Goal: Task Accomplishment & Management: Manage account settings

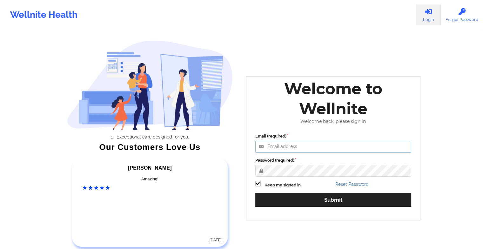
type input "[EMAIL_ADDRESS][DOMAIN_NAME]"
click at [290, 179] on div "Email (required) [EMAIL_ADDRESS][DOMAIN_NAME] Password (required) Keep me signe…" at bounding box center [333, 172] width 165 height 87
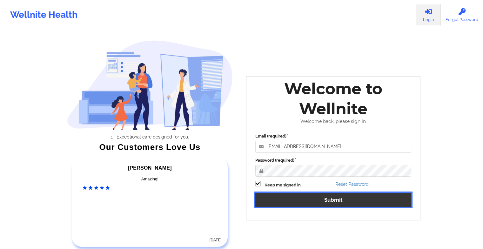
click at [281, 204] on button "Submit" at bounding box center [333, 200] width 156 height 14
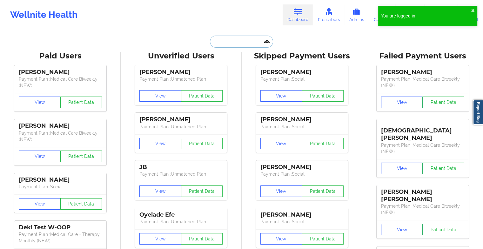
click at [222, 41] on input "text" at bounding box center [241, 42] width 63 height 12
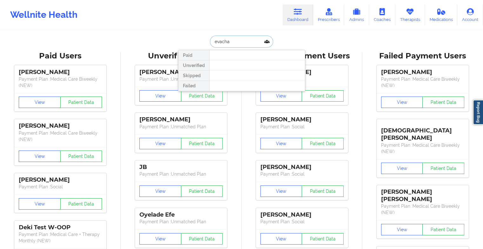
type input "[PERSON_NAME]"
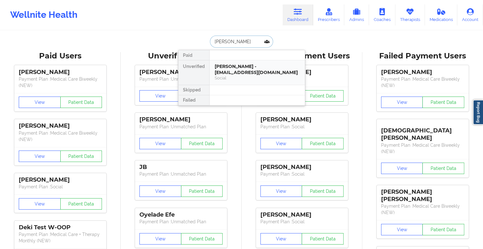
click at [229, 68] on div "[PERSON_NAME] - [EMAIL_ADDRESS][DOMAIN_NAME]" at bounding box center [257, 69] width 85 height 12
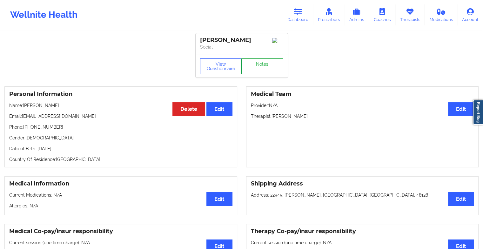
click at [263, 63] on link "Notes" at bounding box center [262, 66] width 42 height 16
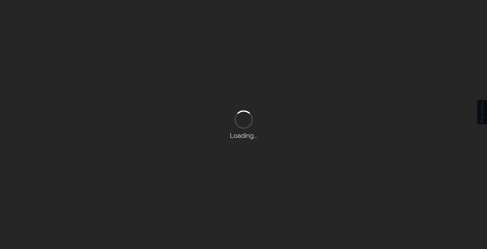
click at [263, 63] on div "Loading..." at bounding box center [243, 124] width 487 height 249
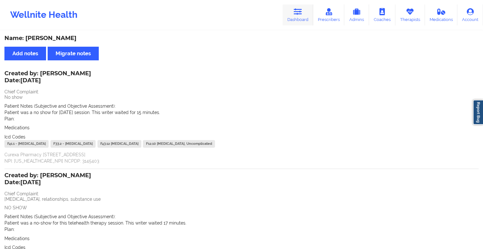
click at [301, 10] on icon at bounding box center [298, 11] width 8 height 7
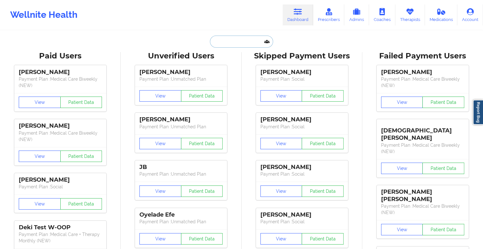
click at [226, 43] on input "text" at bounding box center [241, 42] width 63 height 12
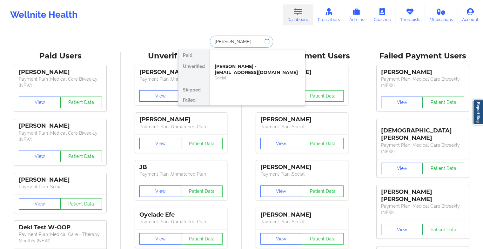
type input "[PERSON_NAME]"
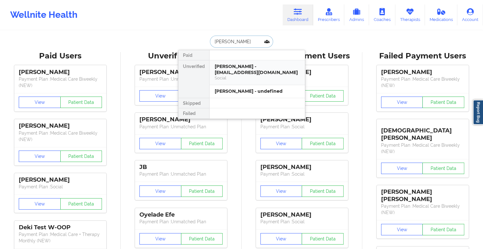
click at [244, 73] on div "[PERSON_NAME] - [EMAIL_ADDRESS][DOMAIN_NAME]" at bounding box center [257, 69] width 85 height 12
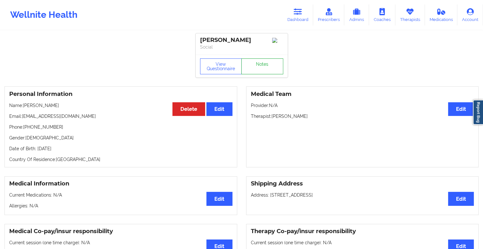
click at [269, 62] on link "Notes" at bounding box center [262, 66] width 42 height 16
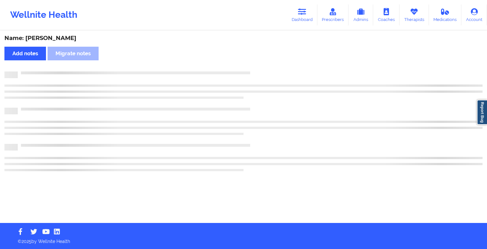
click at [269, 62] on div "Name: [PERSON_NAME] Add notes Migrate notes" at bounding box center [243, 127] width 487 height 192
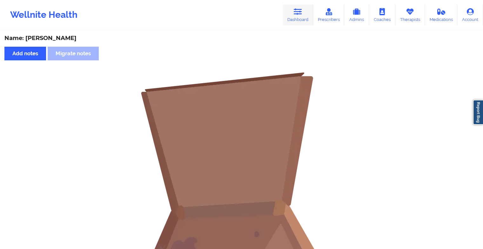
click at [294, 10] on link "Dashboard" at bounding box center [297, 14] width 30 height 21
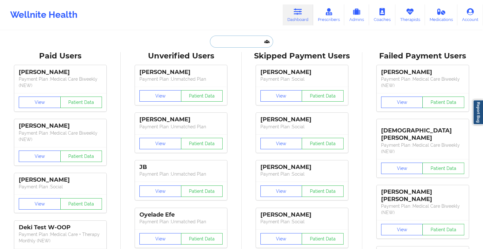
click at [226, 42] on input "text" at bounding box center [241, 42] width 63 height 12
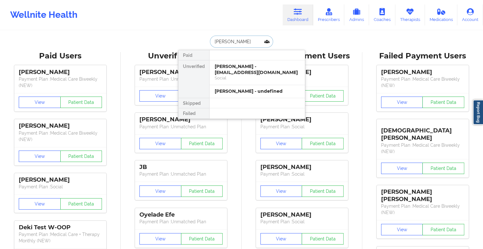
type input "[PERSON_NAME]"
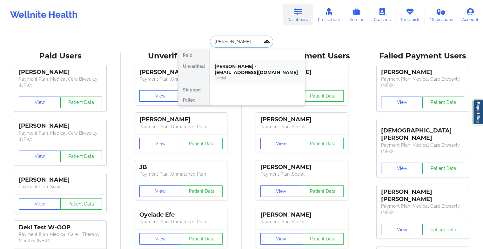
click at [241, 76] on div "Social" at bounding box center [257, 77] width 85 height 5
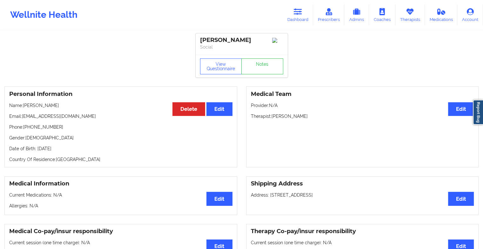
click at [255, 67] on div "View Questionnaire Notes" at bounding box center [241, 66] width 92 height 23
click at [255, 67] on link "Notes" at bounding box center [262, 66] width 42 height 16
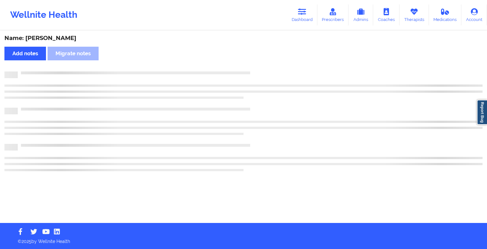
click at [255, 67] on div "Name: [PERSON_NAME] Add notes Migrate notes" at bounding box center [243, 127] width 487 height 192
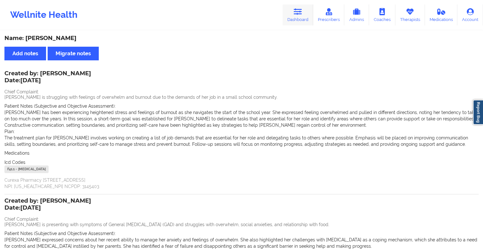
click at [302, 13] on icon at bounding box center [298, 11] width 8 height 7
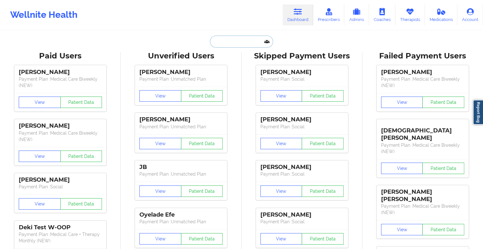
click at [239, 40] on input "text" at bounding box center [241, 42] width 63 height 12
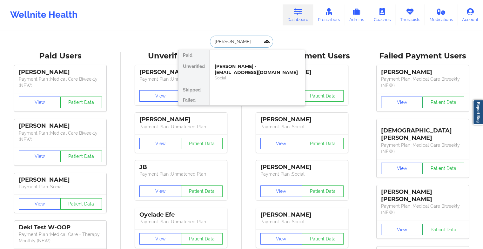
type input "[PERSON_NAME]"
click at [242, 71] on div "RILEY MARCUS - [EMAIL_ADDRESS][PERSON_NAME][DOMAIN_NAME]" at bounding box center [257, 69] width 85 height 12
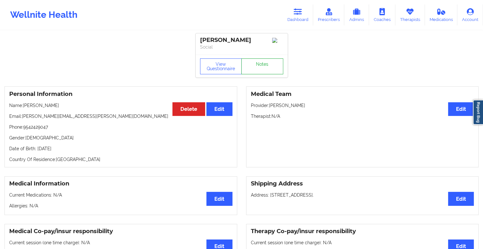
click at [259, 64] on link "Notes" at bounding box center [262, 66] width 42 height 16
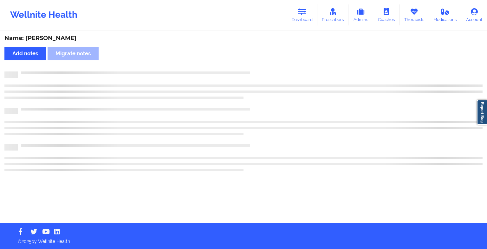
click at [259, 64] on div "Name: [PERSON_NAME] Add notes Migrate notes" at bounding box center [243, 127] width 487 height 192
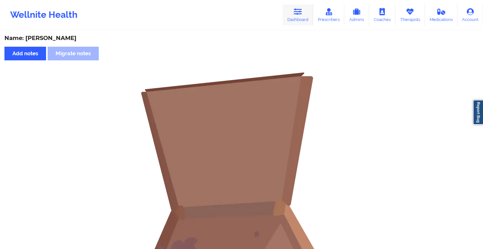
click at [299, 19] on link "Dashboard" at bounding box center [297, 14] width 30 height 21
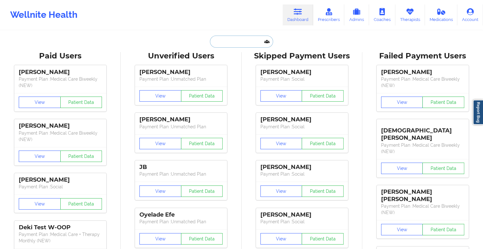
click at [232, 42] on input "text" at bounding box center [241, 42] width 63 height 12
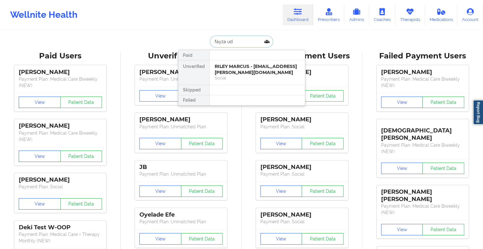
type input "[PERSON_NAME]"
click at [236, 65] on div "[PERSON_NAME] - [PERSON_NAME][EMAIL_ADDRESS][DOMAIN_NAME]" at bounding box center [257, 69] width 85 height 12
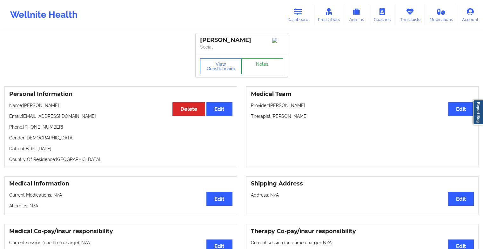
click at [258, 62] on link "Notes" at bounding box center [262, 66] width 42 height 16
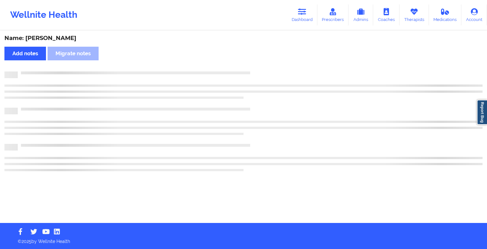
click at [258, 62] on div "Name: [PERSON_NAME] notes Migrate notes" at bounding box center [243, 127] width 487 height 192
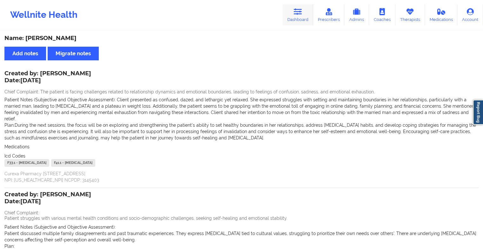
click at [294, 9] on icon at bounding box center [298, 11] width 8 height 7
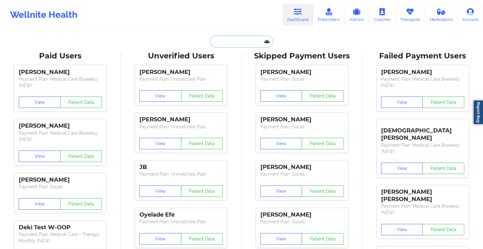
click at [226, 41] on input "text" at bounding box center [241, 42] width 63 height 12
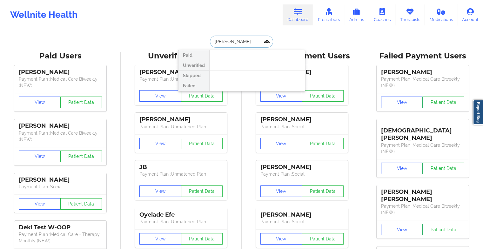
type input "[PERSON_NAME]"
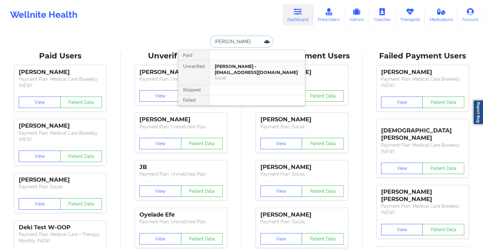
click at [270, 70] on div "[PERSON_NAME] - [EMAIL_ADDRESS][DOMAIN_NAME]" at bounding box center [257, 69] width 85 height 12
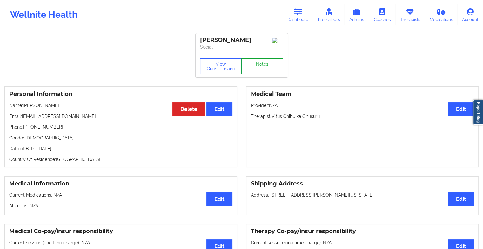
click at [260, 74] on link "Notes" at bounding box center [262, 66] width 42 height 16
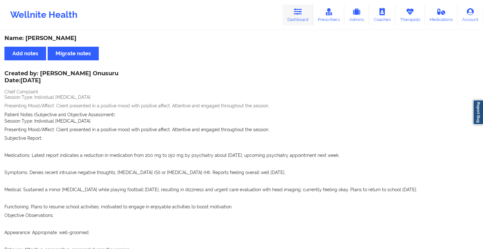
click at [301, 19] on link "Dashboard" at bounding box center [297, 14] width 30 height 21
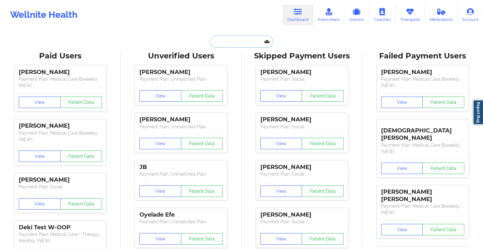
click at [248, 41] on input "text" at bounding box center [241, 42] width 63 height 12
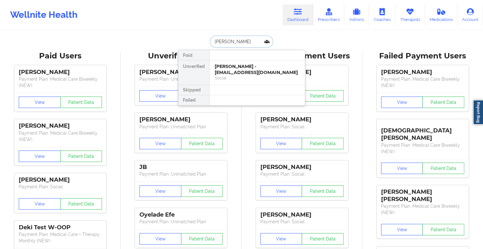
type input "[PERSON_NAME]"
click at [254, 72] on div "[PERSON_NAME] - [PERSON_NAME][EMAIL_ADDRESS][DOMAIN_NAME]" at bounding box center [257, 69] width 85 height 12
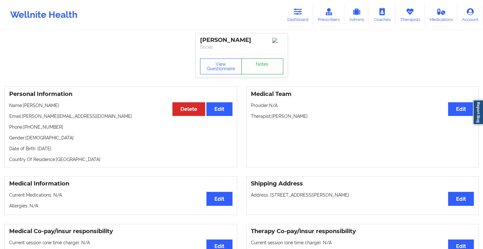
click at [258, 74] on link "Notes" at bounding box center [262, 66] width 42 height 16
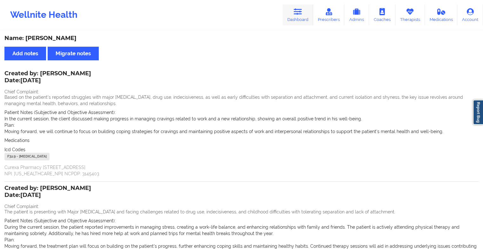
click at [289, 10] on link "Dashboard" at bounding box center [297, 14] width 30 height 21
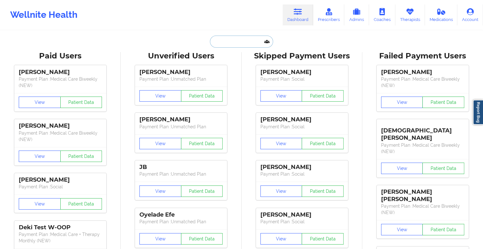
click at [253, 39] on input "text" at bounding box center [241, 42] width 63 height 12
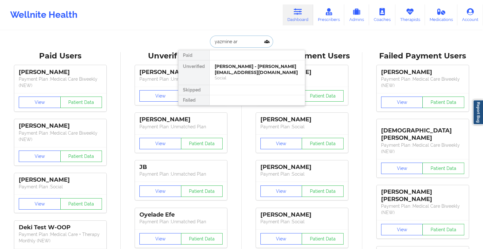
type input "[PERSON_NAME]"
click at [254, 67] on div "[PERSON_NAME] - [EMAIL_ADDRESS][DOMAIN_NAME]" at bounding box center [257, 69] width 85 height 12
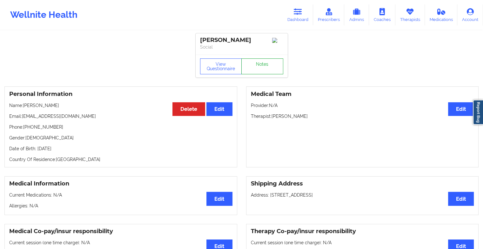
click at [261, 66] on link "Notes" at bounding box center [262, 66] width 42 height 16
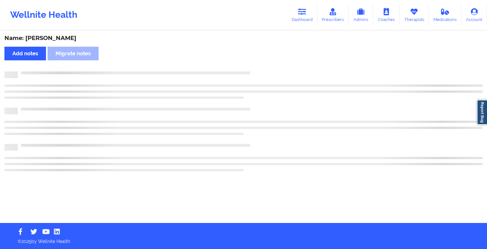
click at [261, 66] on div "Name: [PERSON_NAME] Add notes Migrate notes" at bounding box center [243, 127] width 487 height 192
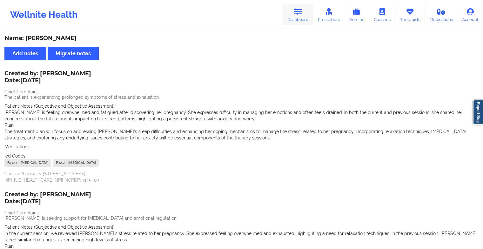
click at [293, 13] on link "Dashboard" at bounding box center [297, 14] width 30 height 21
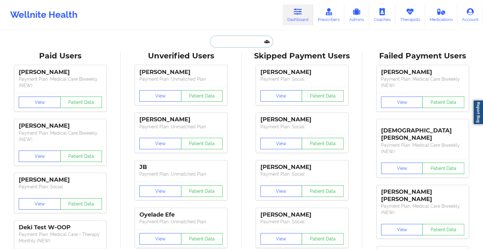
click at [228, 40] on input "text" at bounding box center [241, 42] width 63 height 12
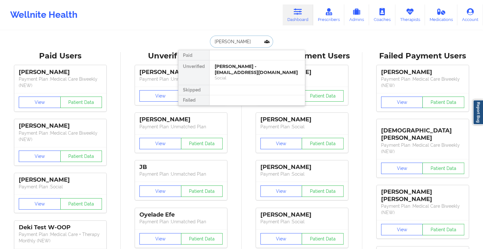
type input "[PERSON_NAME]"
click at [227, 65] on div "[PERSON_NAME] - [PERSON_NAME][EMAIL_ADDRESS][DOMAIN_NAME]" at bounding box center [257, 69] width 85 height 12
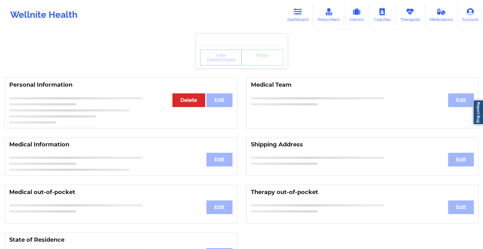
click at [259, 64] on div "View Questionnaire Notes" at bounding box center [241, 58] width 83 height 16
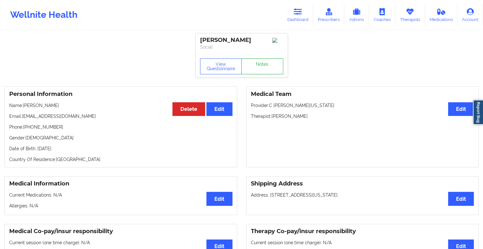
click at [259, 64] on link "Notes" at bounding box center [262, 66] width 42 height 16
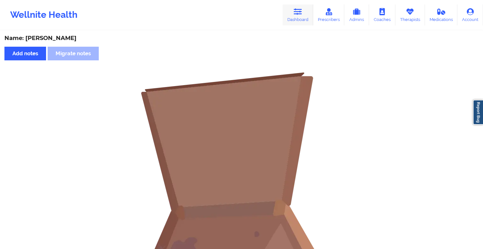
click at [289, 14] on link "Dashboard" at bounding box center [297, 14] width 30 height 21
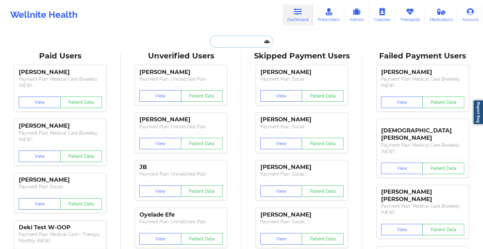
click at [237, 41] on input "text" at bounding box center [241, 42] width 63 height 12
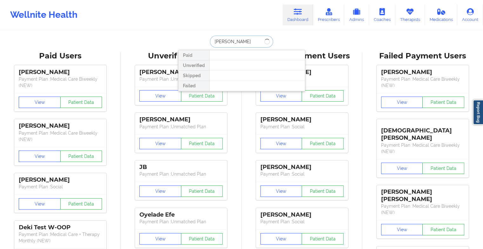
type input "[PERSON_NAME]"
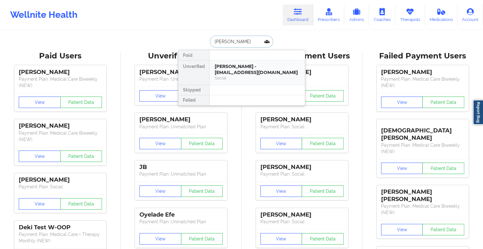
click at [242, 71] on div "[PERSON_NAME] - [EMAIL_ADDRESS][DOMAIN_NAME]" at bounding box center [257, 69] width 85 height 12
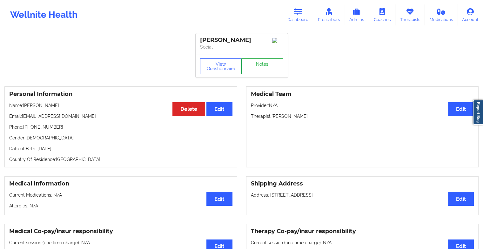
click at [261, 66] on link "Notes" at bounding box center [262, 66] width 42 height 16
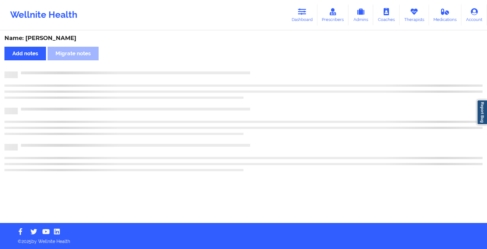
click at [261, 66] on div "Name: [PERSON_NAME] Add notes Migrate notes" at bounding box center [243, 127] width 487 height 192
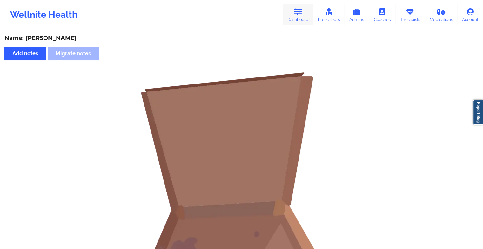
click at [298, 15] on icon at bounding box center [298, 11] width 8 height 7
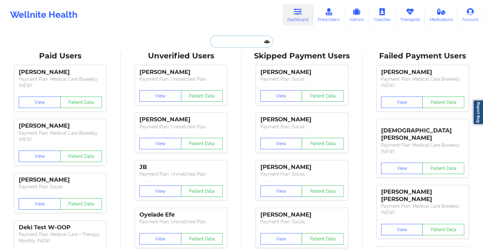
click at [242, 39] on input "text" at bounding box center [241, 42] width 63 height 12
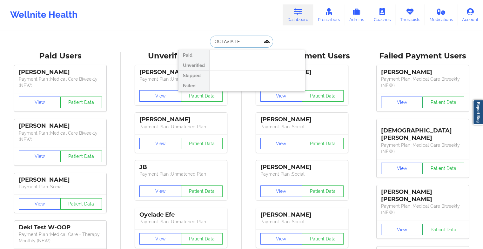
type input "[PERSON_NAME]"
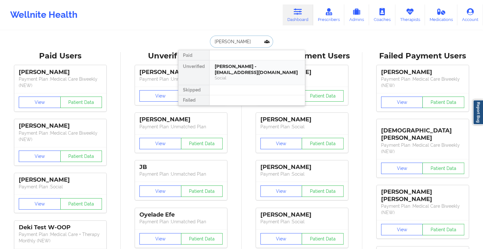
click at [240, 72] on div "[PERSON_NAME] - [EMAIL_ADDRESS][DOMAIN_NAME]" at bounding box center [257, 69] width 85 height 12
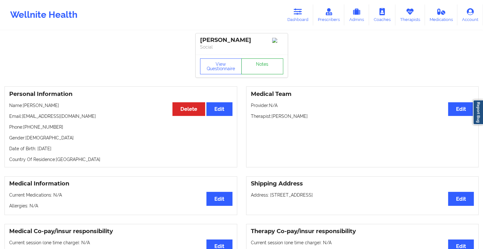
click at [259, 73] on link "Notes" at bounding box center [262, 66] width 42 height 16
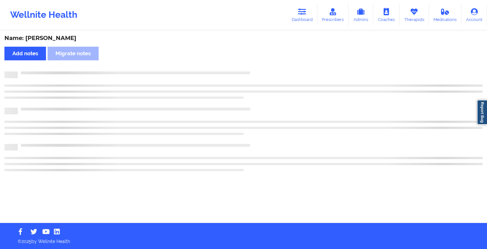
click at [259, 71] on div at bounding box center [250, 71] width 465 height 0
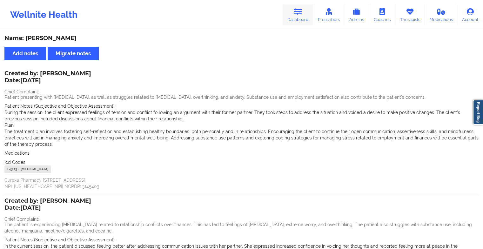
click at [302, 17] on link "Dashboard" at bounding box center [297, 14] width 30 height 21
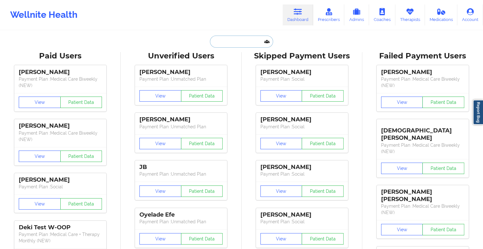
click at [249, 41] on input "text" at bounding box center [241, 42] width 63 height 12
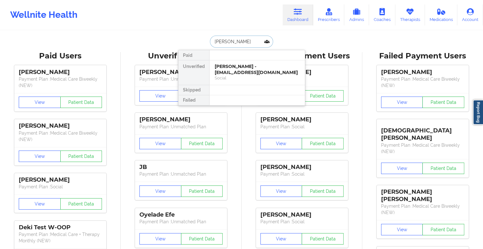
type input "[PERSON_NAME]"
click at [249, 75] on div "[PERSON_NAME] - [PERSON_NAME][EMAIL_ADDRESS][DOMAIN_NAME]" at bounding box center [257, 69] width 85 height 12
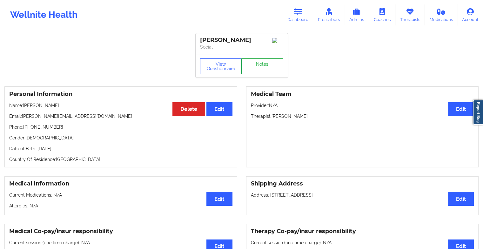
click at [260, 67] on link "Notes" at bounding box center [262, 66] width 42 height 16
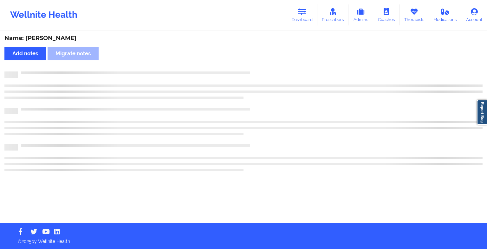
click at [260, 67] on div "Name: [PERSON_NAME] Add notes Migrate notes" at bounding box center [243, 127] width 487 height 192
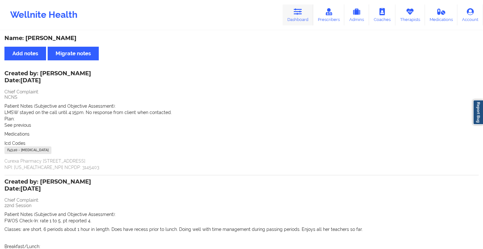
click at [306, 16] on link "Dashboard" at bounding box center [297, 14] width 30 height 21
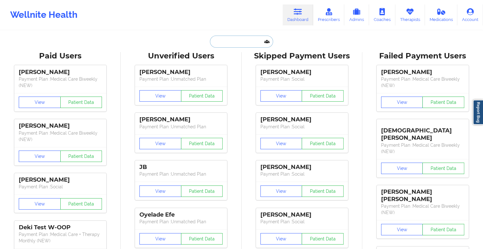
click at [248, 39] on input "text" at bounding box center [241, 42] width 63 height 12
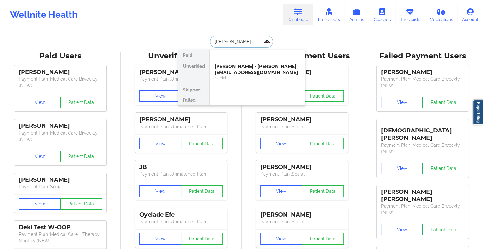
type input "[PERSON_NAME]"
click at [245, 69] on div "[PERSON_NAME] - [EMAIL_ADDRESS][DOMAIN_NAME]" at bounding box center [257, 69] width 85 height 12
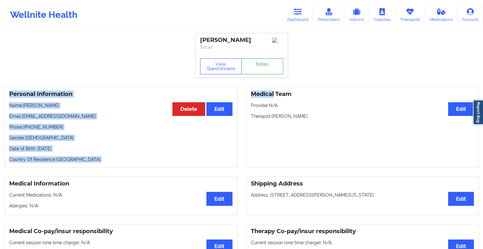
click at [264, 72] on link "Notes" at bounding box center [262, 66] width 42 height 16
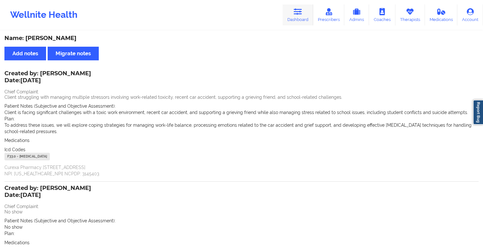
click at [300, 13] on icon at bounding box center [298, 11] width 8 height 7
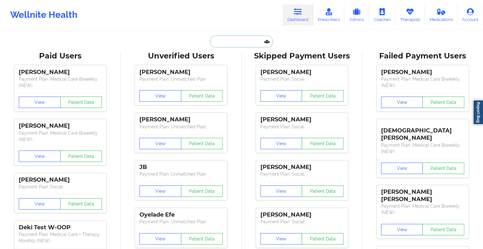
click at [232, 43] on input "text" at bounding box center [241, 42] width 63 height 12
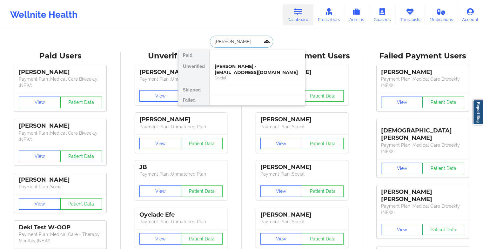
type input "[PERSON_NAME]"
click at [244, 73] on div "[PERSON_NAME] - [EMAIL_ADDRESS][DOMAIN_NAME]" at bounding box center [257, 69] width 85 height 12
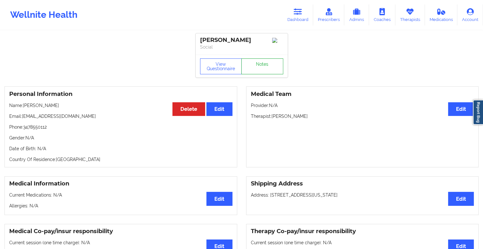
click at [259, 67] on link "Notes" at bounding box center [262, 66] width 42 height 16
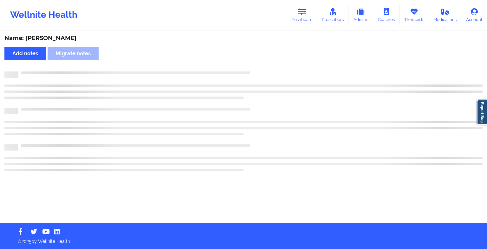
click at [259, 67] on div "Name: [PERSON_NAME] Add notes Migrate notes" at bounding box center [243, 127] width 487 height 192
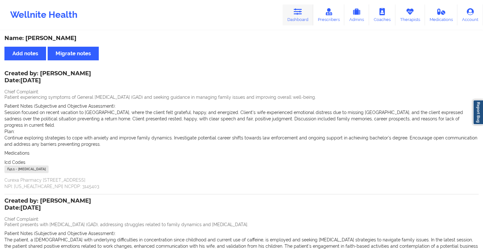
click at [292, 10] on link "Dashboard" at bounding box center [297, 14] width 30 height 21
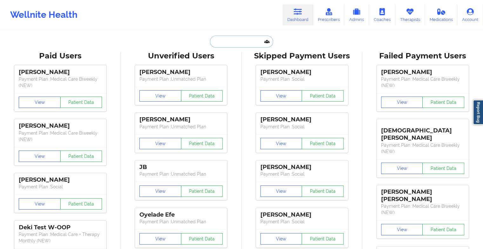
click at [239, 37] on input "text" at bounding box center [241, 42] width 63 height 12
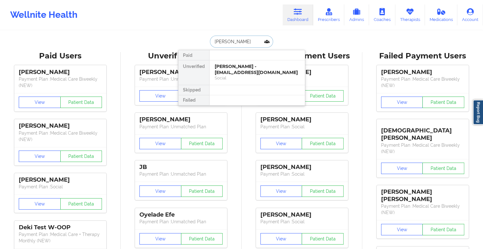
type input "[PERSON_NAME]"
click at [250, 74] on div "[PERSON_NAME] - [EMAIL_ADDRESS][DOMAIN_NAME]" at bounding box center [257, 69] width 85 height 12
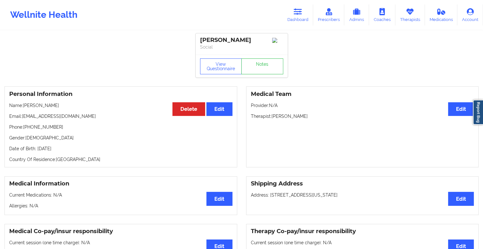
click at [283, 66] on div "View Questionnaire Notes" at bounding box center [241, 66] width 92 height 23
click at [280, 67] on link "Notes" at bounding box center [262, 66] width 42 height 16
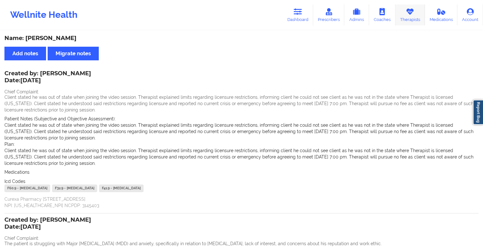
click at [411, 19] on link "Therapists" at bounding box center [410, 14] width 30 height 21
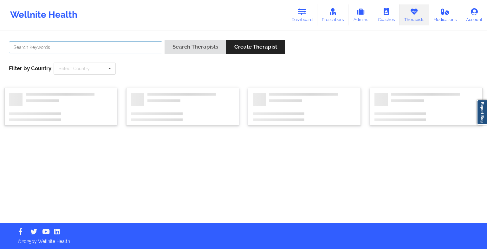
click at [97, 50] on input "text" at bounding box center [86, 47] width 154 height 12
type input "[PERSON_NAME]"
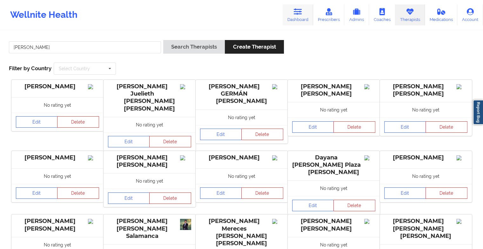
click at [291, 19] on link "Dashboard" at bounding box center [297, 14] width 30 height 21
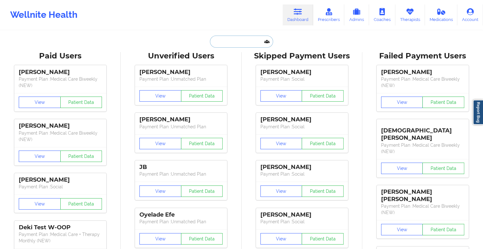
click at [237, 42] on input "text" at bounding box center [241, 42] width 63 height 12
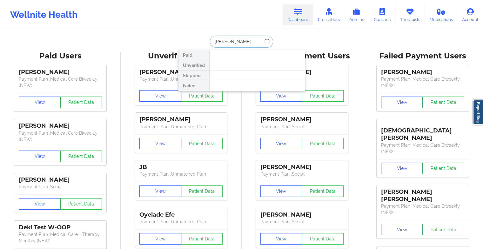
type input "[PERSON_NAME]"
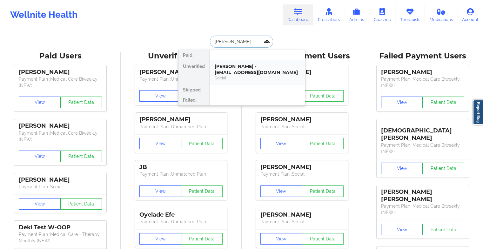
click at [250, 68] on div "[PERSON_NAME] - [EMAIL_ADDRESS][DOMAIN_NAME]" at bounding box center [257, 69] width 85 height 12
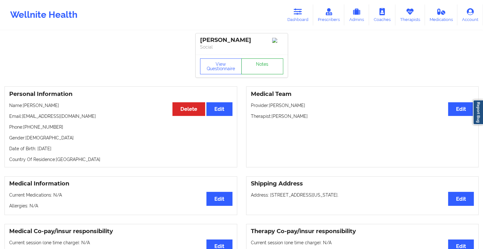
click at [278, 66] on link "Notes" at bounding box center [262, 66] width 42 height 16
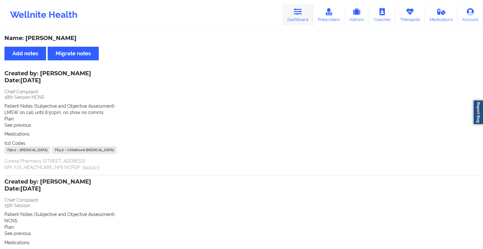
click at [295, 16] on link "Dashboard" at bounding box center [297, 14] width 30 height 21
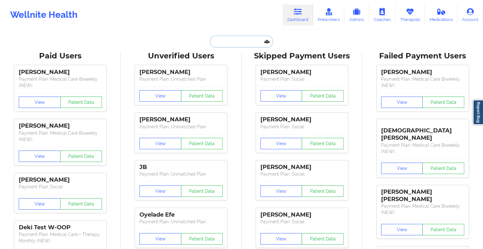
click at [238, 44] on input "text" at bounding box center [241, 42] width 63 height 12
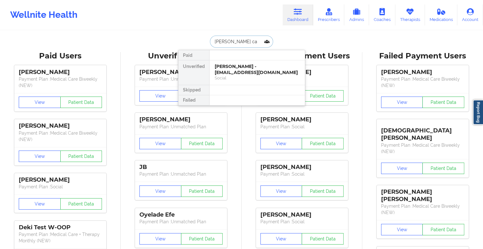
type input "[PERSON_NAME] can"
click at [239, 68] on div "[PERSON_NAME] - [EMAIL_ADDRESS][DOMAIN_NAME]" at bounding box center [257, 69] width 85 height 12
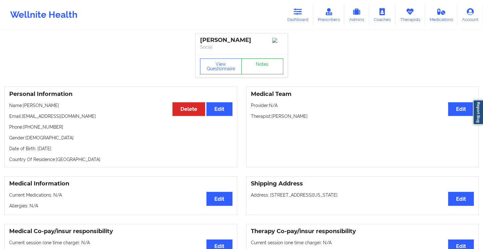
click at [261, 67] on link "Notes" at bounding box center [262, 66] width 42 height 16
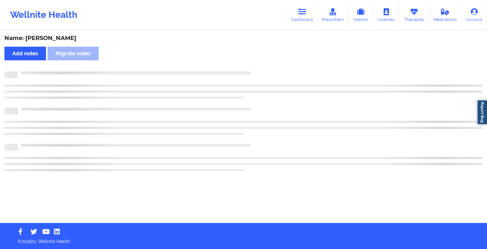
click at [261, 67] on div "Name: [PERSON_NAME] Add notes Migrate notes" at bounding box center [243, 127] width 487 height 192
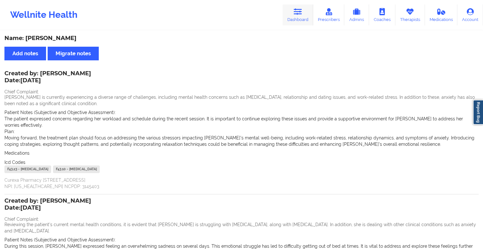
click at [295, 13] on icon at bounding box center [298, 11] width 8 height 7
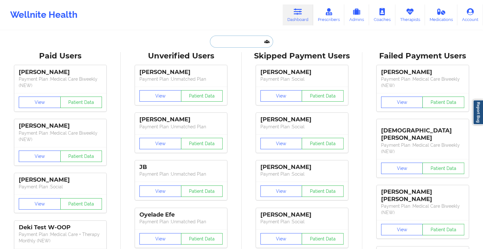
click at [241, 41] on input "text" at bounding box center [241, 42] width 63 height 12
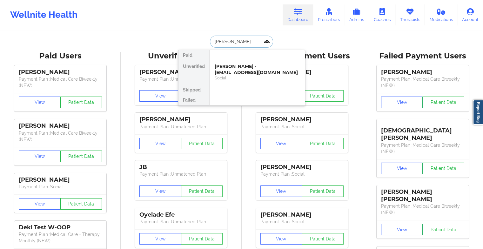
type input "[PERSON_NAME] co"
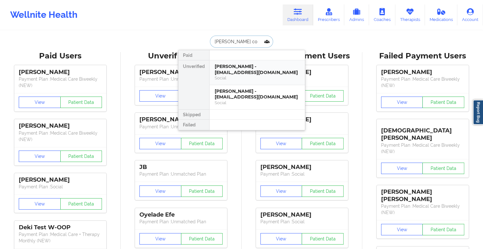
click at [244, 70] on div "[PERSON_NAME] - [EMAIL_ADDRESS][DOMAIN_NAME]" at bounding box center [257, 69] width 85 height 12
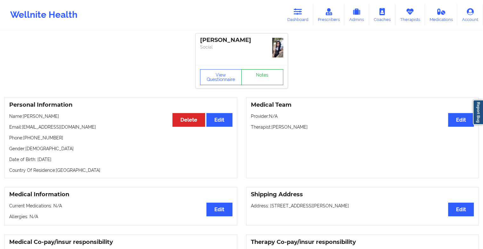
click at [262, 69] on link "Notes" at bounding box center [262, 77] width 42 height 16
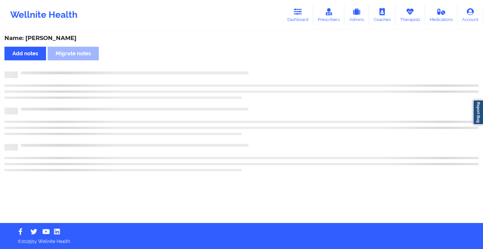
click at [262, 67] on div "Name: [PERSON_NAME] Add notes Migrate notes" at bounding box center [241, 127] width 483 height 192
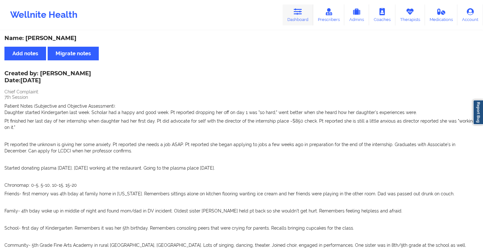
click at [297, 16] on link "Dashboard" at bounding box center [297, 14] width 30 height 21
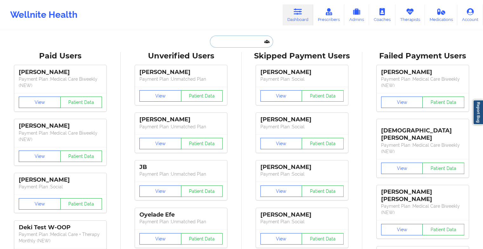
click at [223, 39] on input "text" at bounding box center [241, 42] width 63 height 12
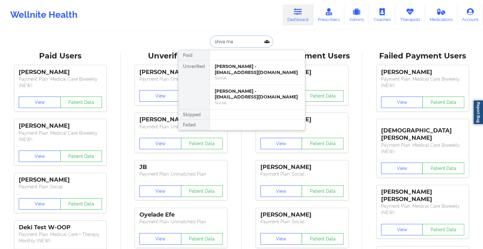
type input "[PERSON_NAME]"
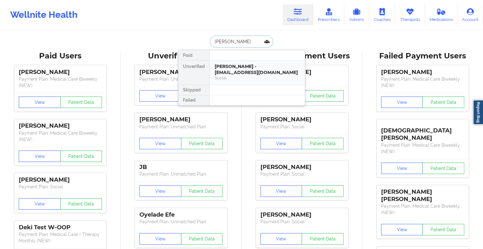
click at [250, 65] on div "[PERSON_NAME] - [EMAIL_ADDRESS][DOMAIN_NAME]" at bounding box center [257, 69] width 85 height 12
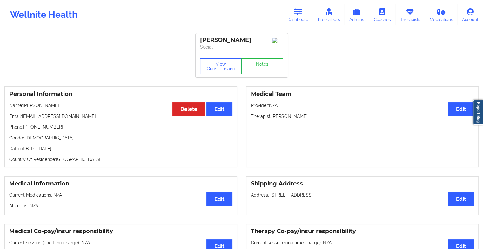
click at [250, 65] on div "View Questionnaire Notes" at bounding box center [241, 66] width 83 height 16
click at [250, 65] on link "Notes" at bounding box center [262, 66] width 42 height 16
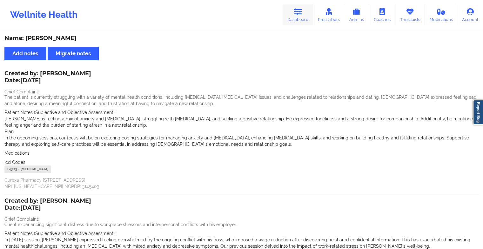
click at [309, 13] on link "Dashboard" at bounding box center [297, 14] width 30 height 21
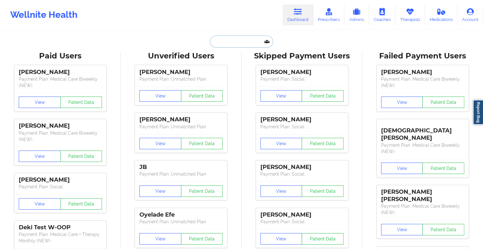
click at [247, 43] on input "text" at bounding box center [241, 42] width 63 height 12
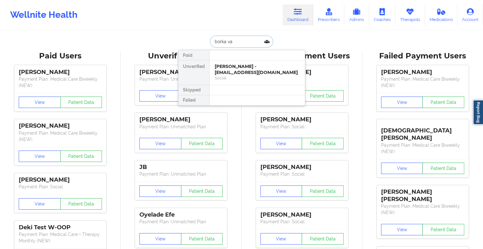
type input "borka van"
click at [243, 61] on div "[PERSON_NAME] - [EMAIL_ADDRESS][DOMAIN_NAME] Social" at bounding box center [256, 72] width 95 height 24
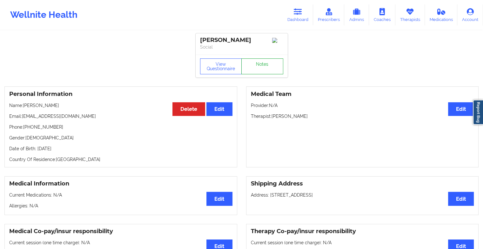
click at [251, 63] on link "Notes" at bounding box center [262, 66] width 42 height 16
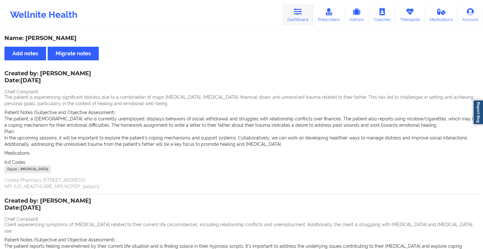
click at [302, 11] on icon at bounding box center [298, 11] width 8 height 7
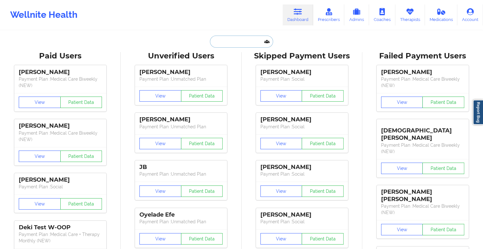
click at [230, 43] on input "text" at bounding box center [241, 42] width 63 height 12
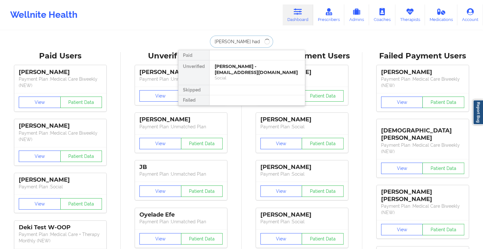
type input "[PERSON_NAME]"
click at [233, 74] on div "[PERSON_NAME] - [EMAIL_ADDRESS][DOMAIN_NAME]" at bounding box center [257, 69] width 85 height 12
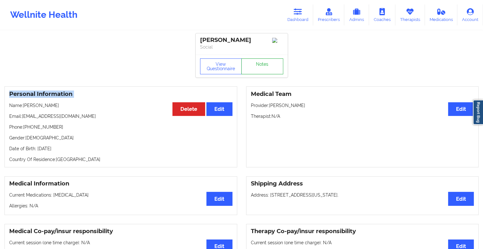
click at [256, 70] on link "Notes" at bounding box center [262, 66] width 42 height 16
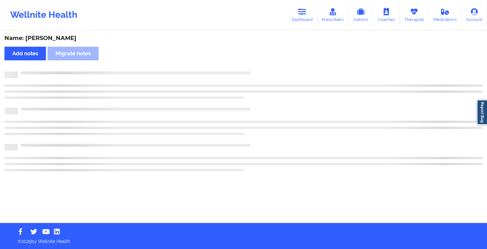
click at [256, 70] on div "Name: [PERSON_NAME] Add notes Migrate notes" at bounding box center [243, 127] width 487 height 192
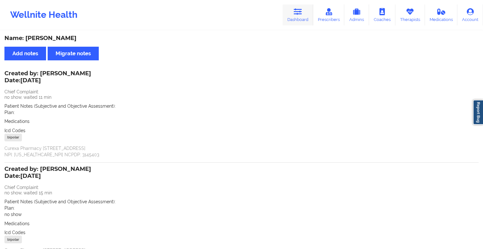
click at [285, 12] on link "Dashboard" at bounding box center [297, 14] width 30 height 21
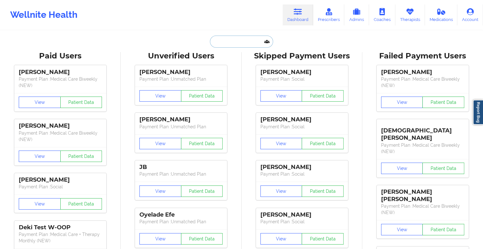
click at [245, 41] on input "text" at bounding box center [241, 42] width 63 height 12
type input "d"
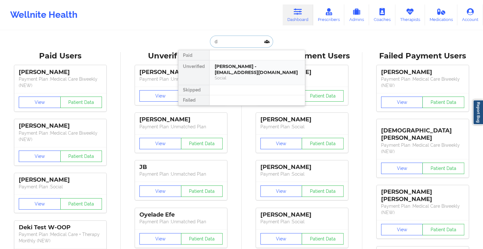
click at [275, 64] on div "[PERSON_NAME] - [EMAIL_ADDRESS][DOMAIN_NAME]" at bounding box center [257, 69] width 85 height 12
